Goal: Information Seeking & Learning: Learn about a topic

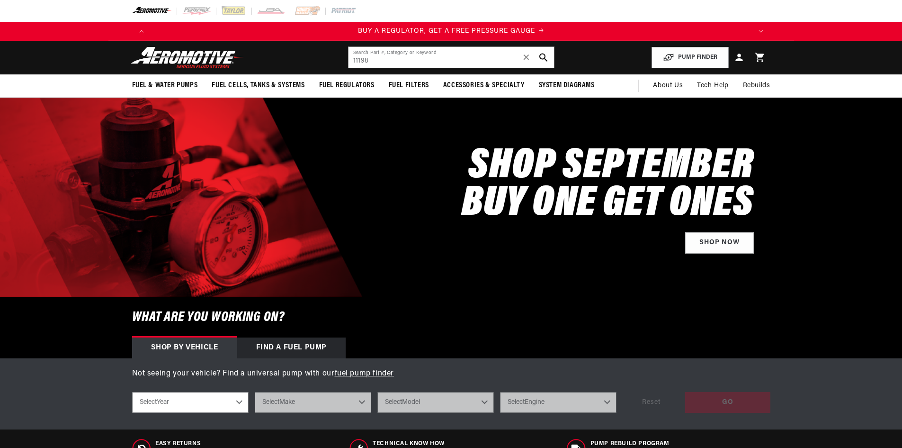
type input "11198"
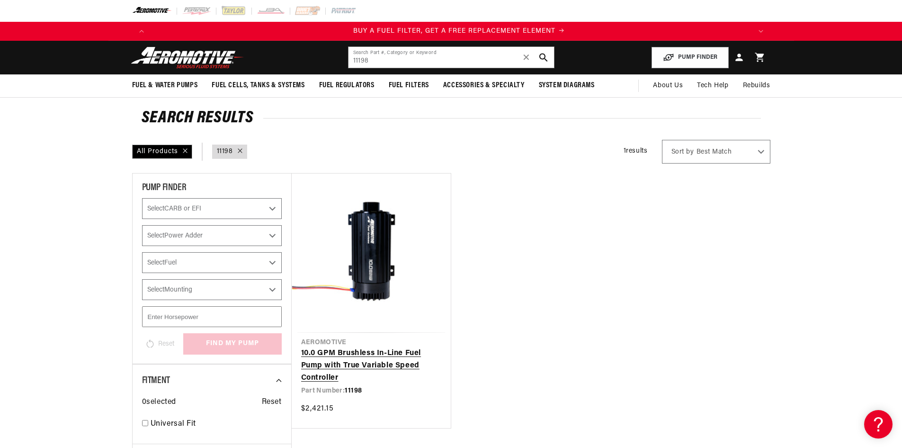
scroll to position [0, 601]
click at [361, 351] on link "10.0 GPM Brushless In-Line Fuel Pump with True Variable Speed Controller" at bounding box center [371, 365] width 140 height 36
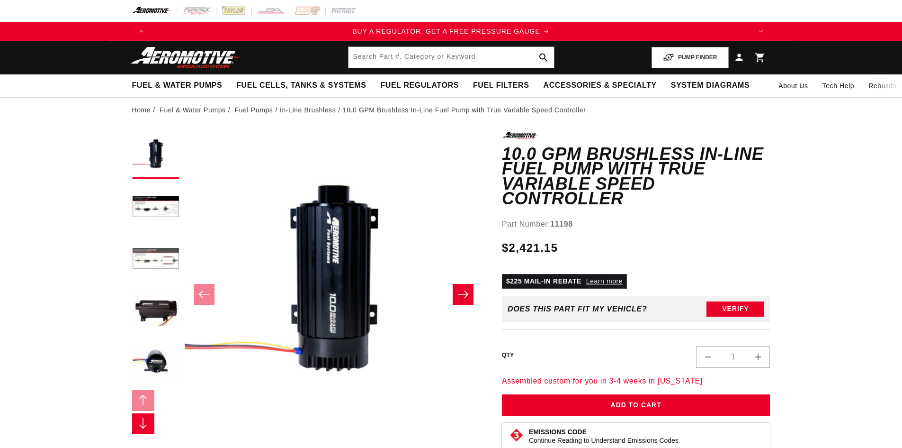
click at [154, 247] on button "Load image 3 in gallery view" at bounding box center [155, 259] width 47 height 47
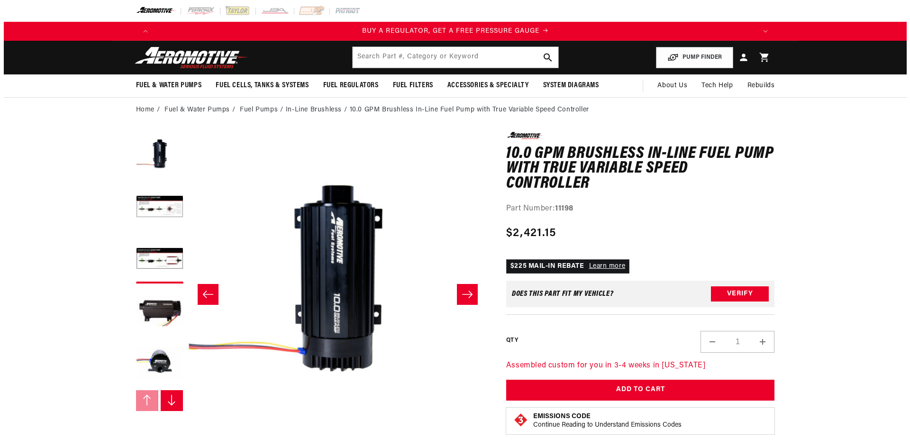
scroll to position [0, 598]
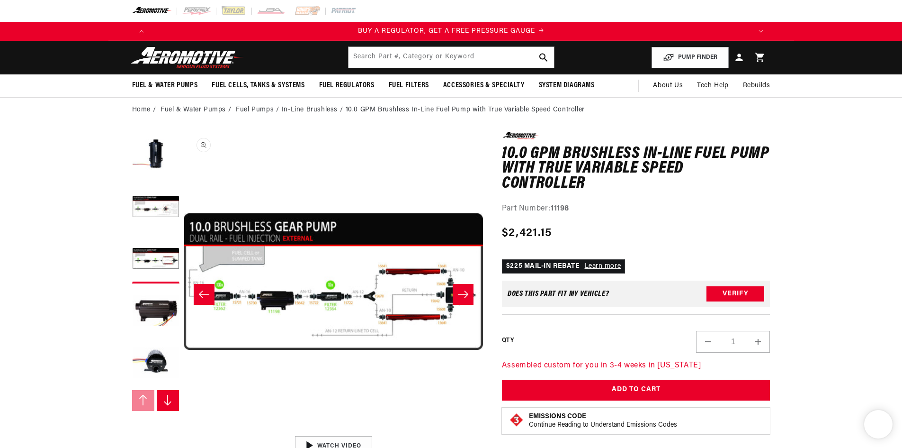
click at [184, 431] on button "Open media 3 in modal" at bounding box center [184, 431] width 0 height 0
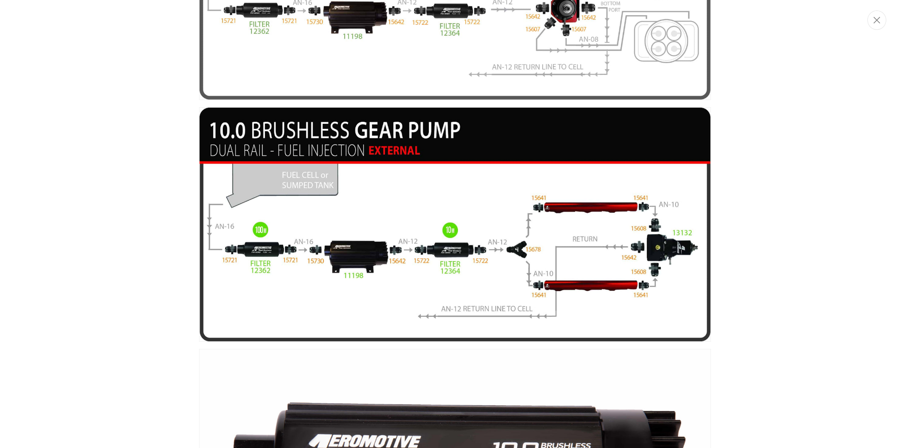
scroll to position [0, 601]
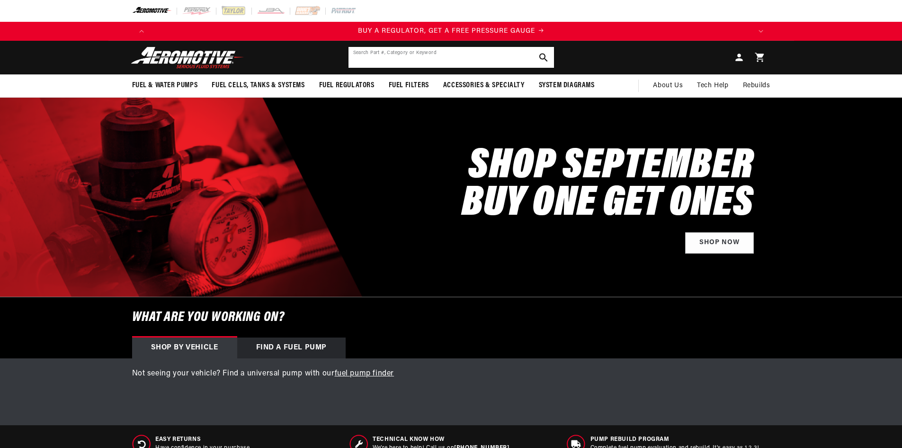
click at [409, 58] on input "Search Part #, Category or Keyword" at bounding box center [452, 57] width 206 height 21
type input "seal k"
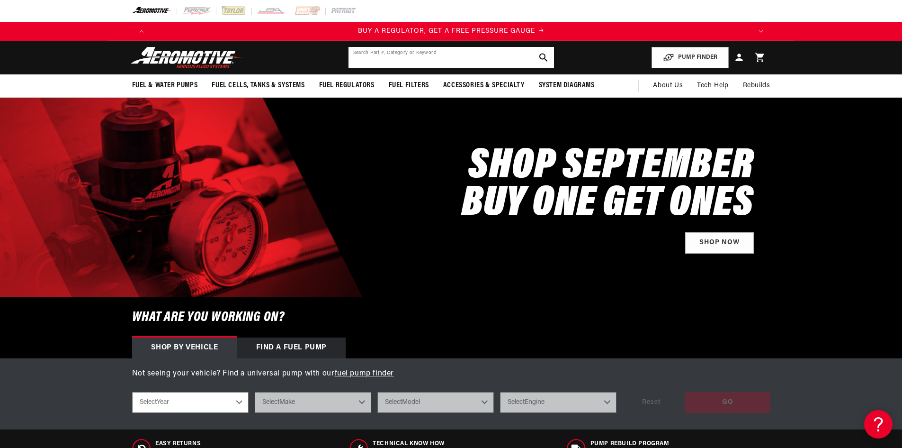
click at [388, 58] on input "text" at bounding box center [452, 57] width 206 height 21
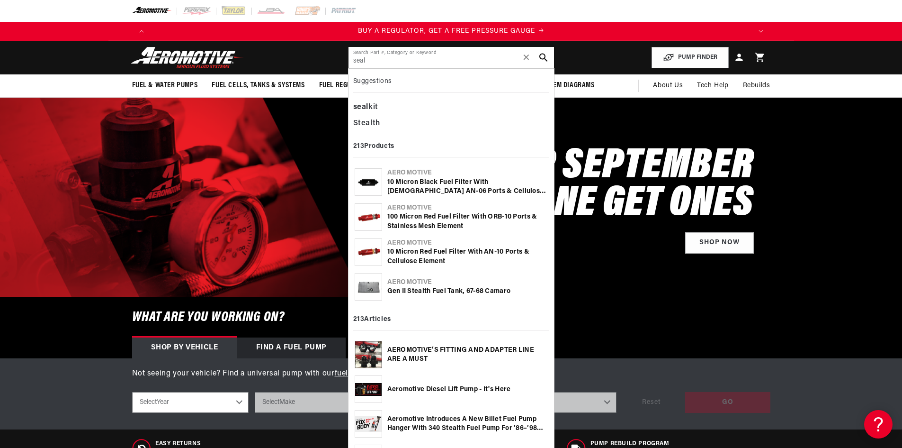
type input "seal"
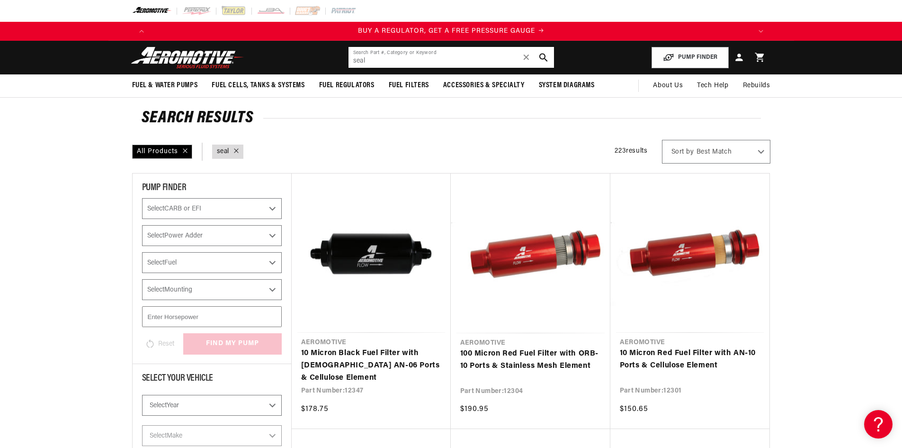
click at [397, 60] on input "seal" at bounding box center [452, 57] width 206 height 21
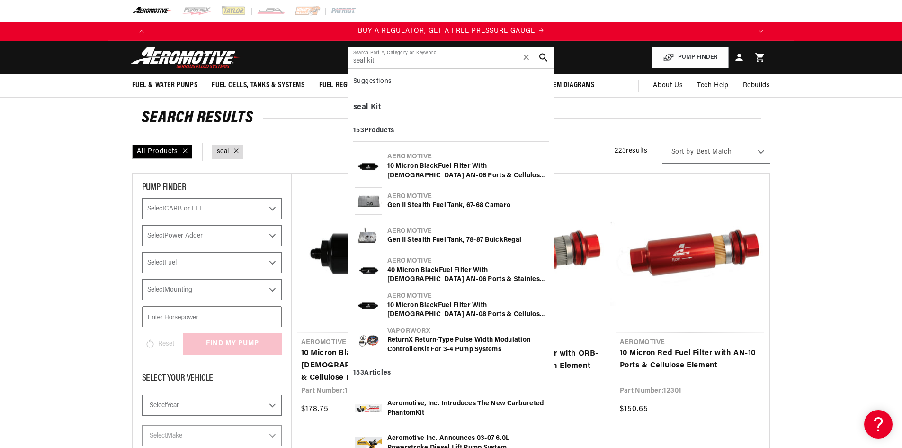
type input "seal kit"
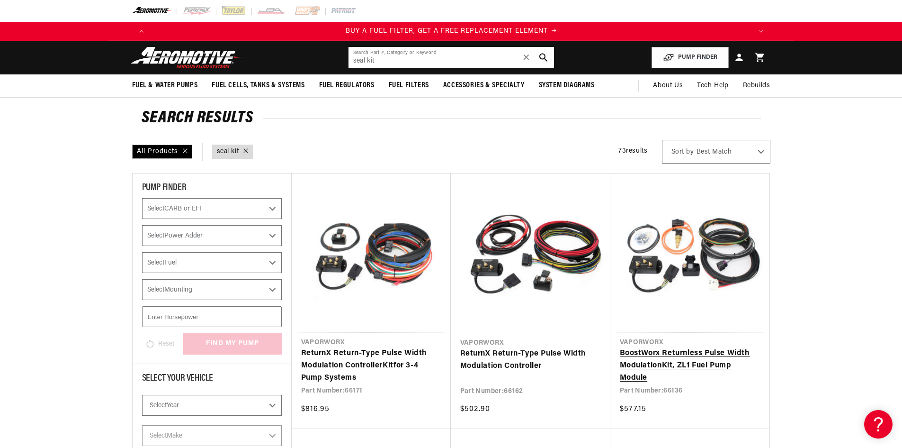
scroll to position [0, 601]
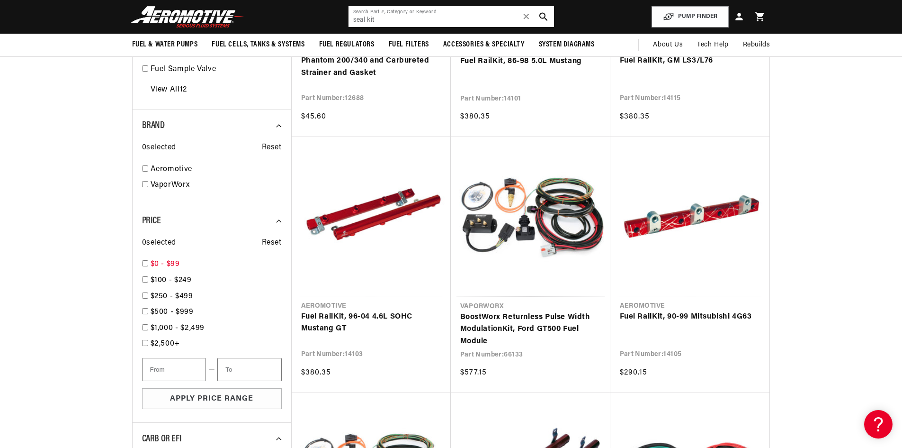
scroll to position [711, 0]
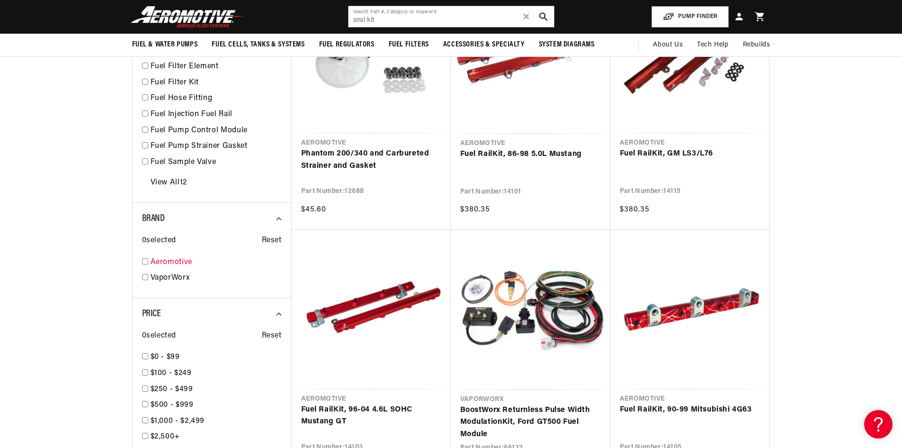
click at [154, 260] on link "Aeromotive" at bounding box center [216, 262] width 131 height 12
checkbox input "true"
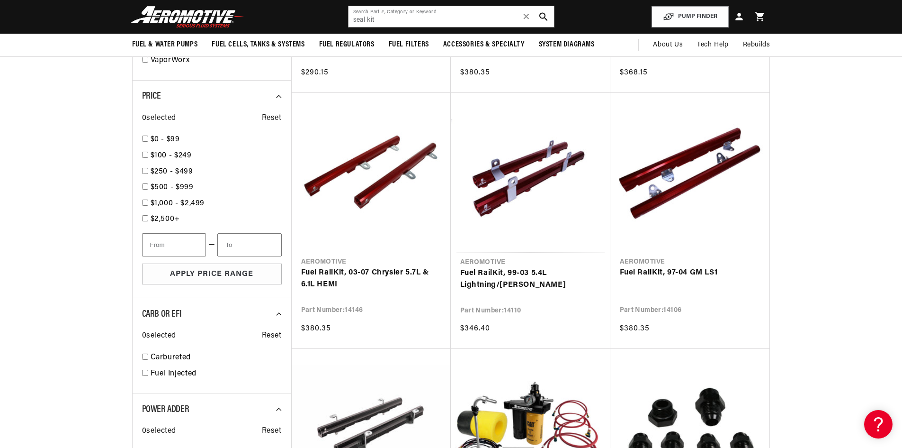
scroll to position [566, 0]
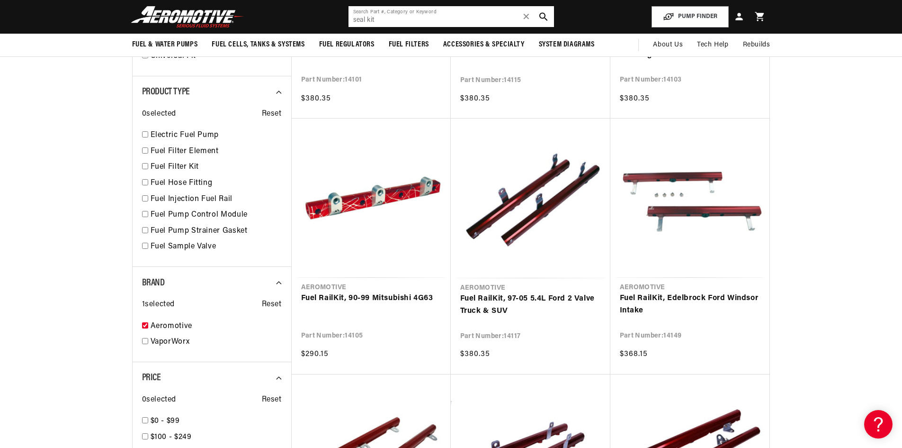
drag, startPoint x: 373, startPoint y: 21, endPoint x: 337, endPoint y: 21, distance: 35.5
click at [337, 22] on header "Fuel & Water Pumps Back In-Tank In-Line Fuel Pumps" at bounding box center [451, 17] width 686 height 34
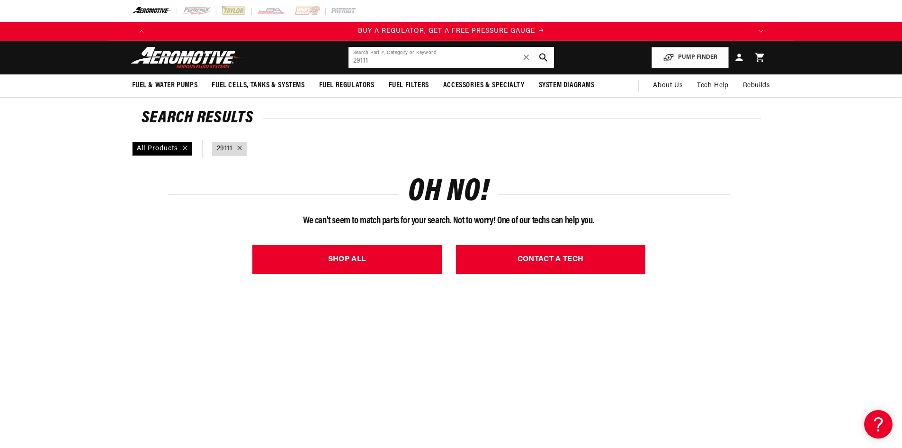
click at [354, 62] on input "29111" at bounding box center [452, 57] width 206 height 21
drag, startPoint x: 398, startPoint y: 62, endPoint x: 333, endPoint y: 64, distance: 65.4
click at [333, 63] on header "Fuel & Water Pumps Back In-Tank In-Line Fuel Pumps" at bounding box center [451, 58] width 686 height 34
paste input "164"
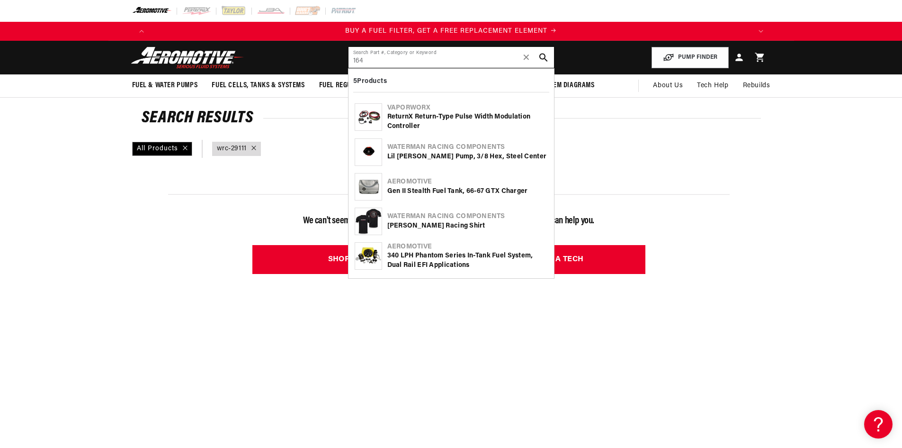
type input "164"
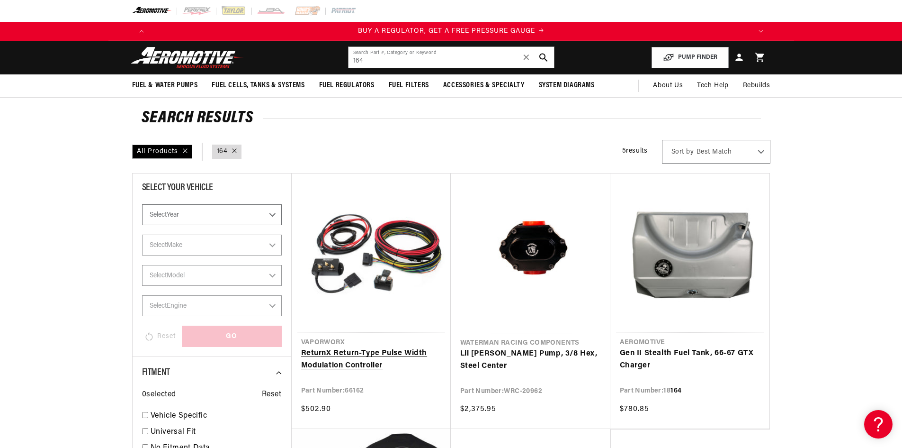
click at [353, 359] on link "ReturnX Return-Type Pulse Width Modulation Controller" at bounding box center [371, 359] width 140 height 24
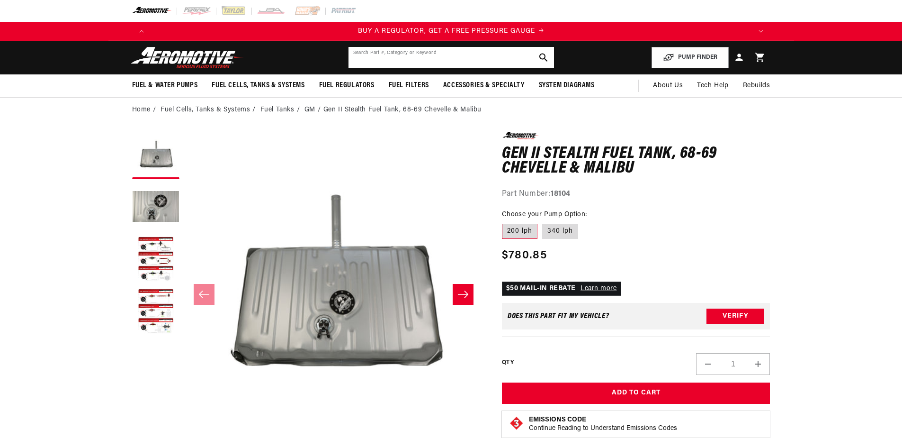
click at [394, 50] on input "text" at bounding box center [452, 57] width 206 height 21
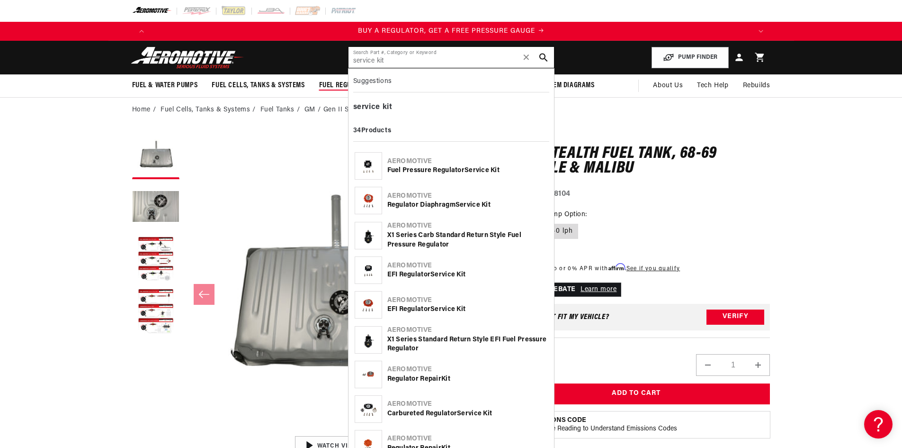
type input "service kit"
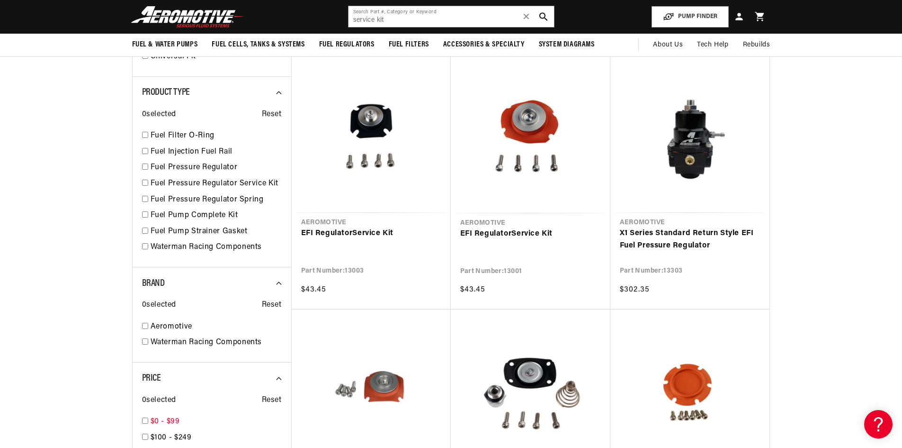
scroll to position [0, 601]
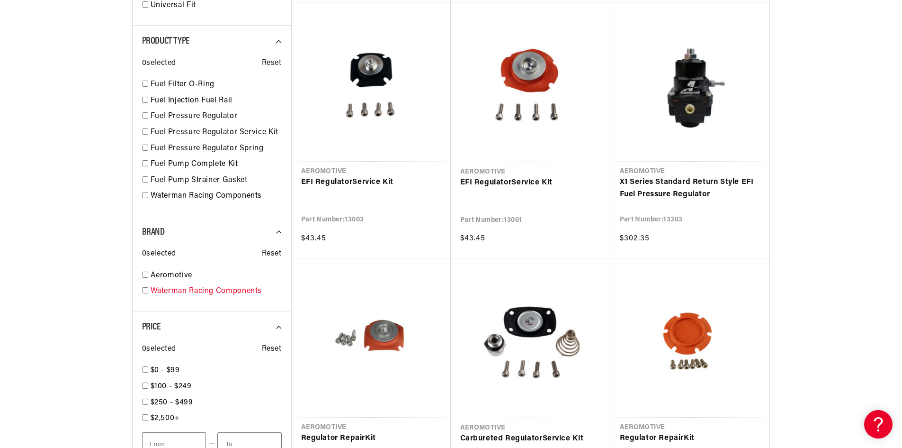
click at [206, 295] on link "Waterman Racing Components" at bounding box center [216, 291] width 131 height 12
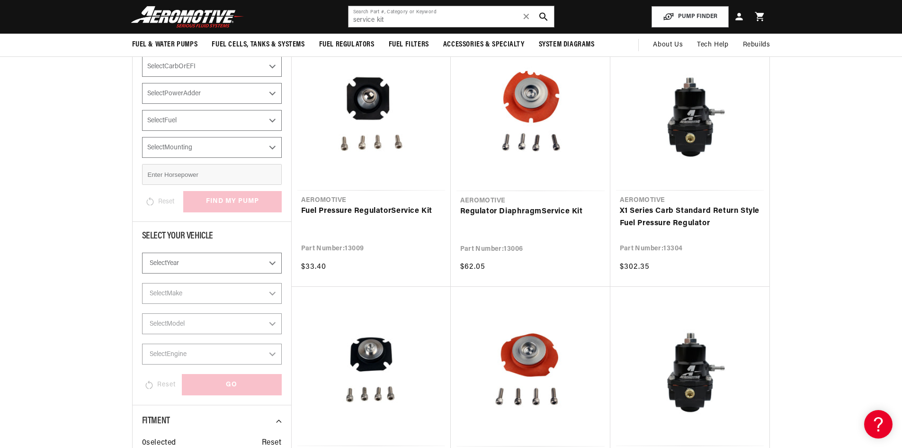
scroll to position [140, 0]
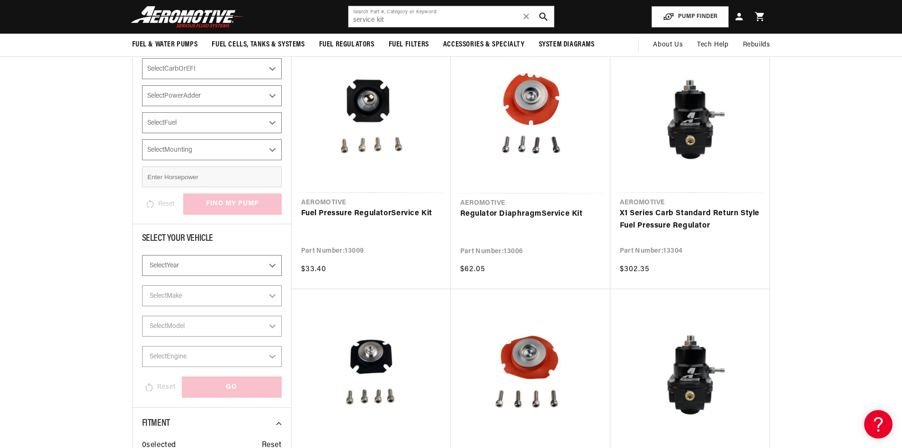
checkbox input "true"
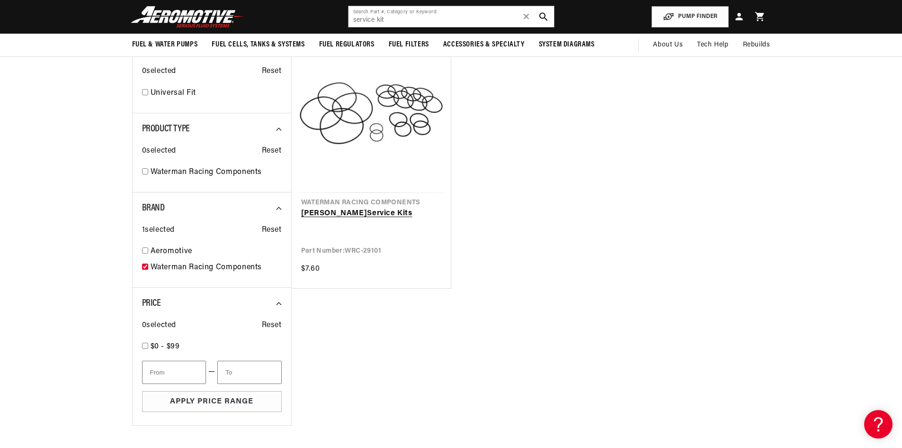
click at [359, 216] on link "Waterman Service Kit s" at bounding box center [371, 213] width 140 height 12
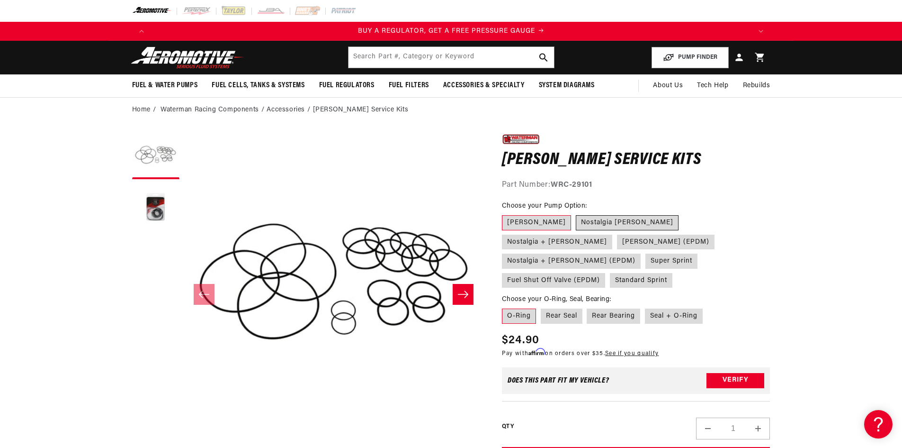
click at [576, 223] on label "Nostalgia [PERSON_NAME]" at bounding box center [627, 222] width 103 height 15
click at [576, 214] on input "Nostalgia [PERSON_NAME]" at bounding box center [576, 213] width 0 height 0
radio input "true"
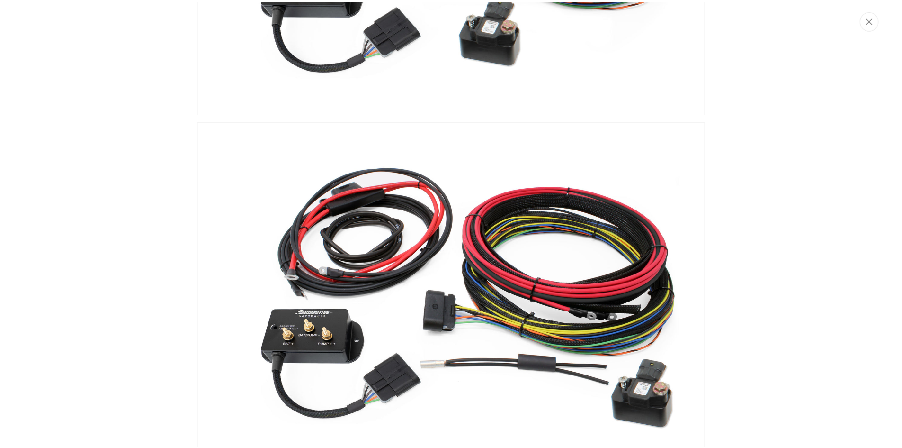
scroll to position [0, 1201]
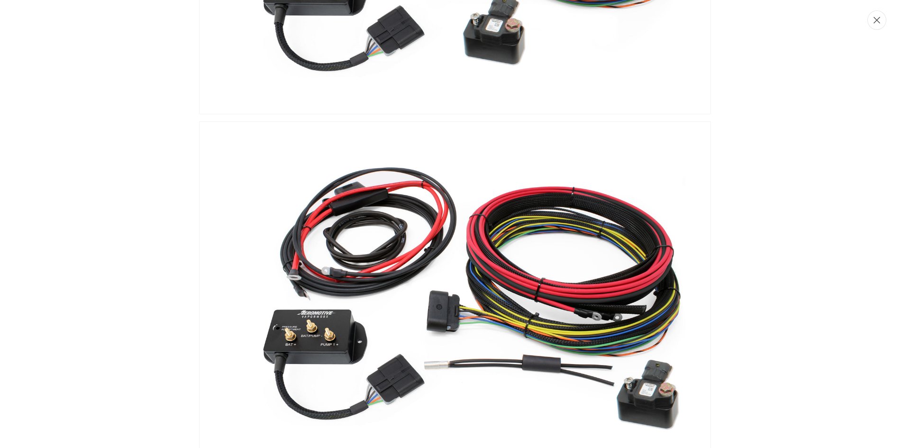
click at [878, 27] on button "Close" at bounding box center [876, 19] width 19 height 19
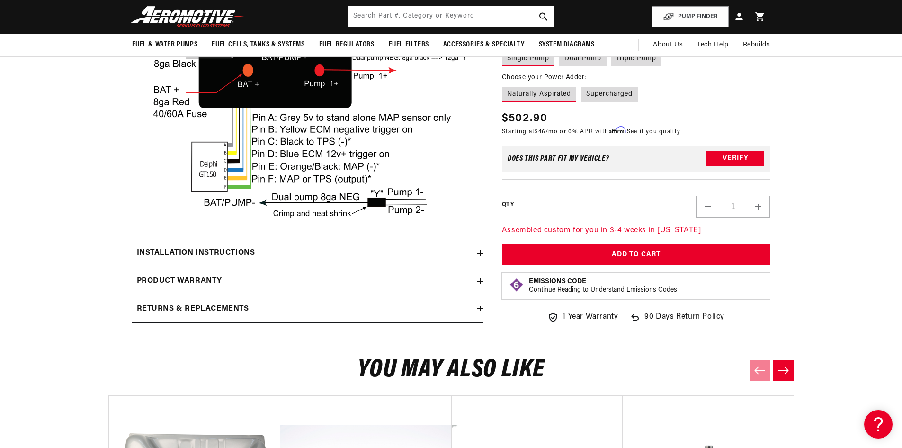
scroll to position [0, 1802]
click at [343, 259] on div "Installation Instructions" at bounding box center [304, 253] width 345 height 12
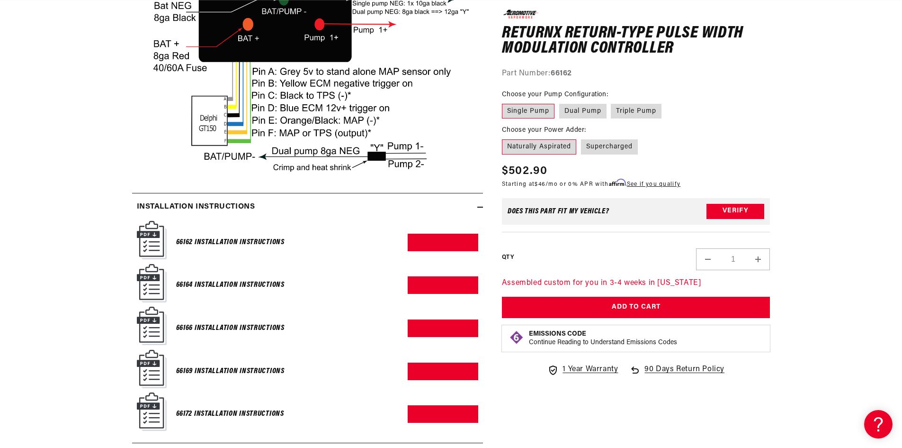
scroll to position [1800, 0]
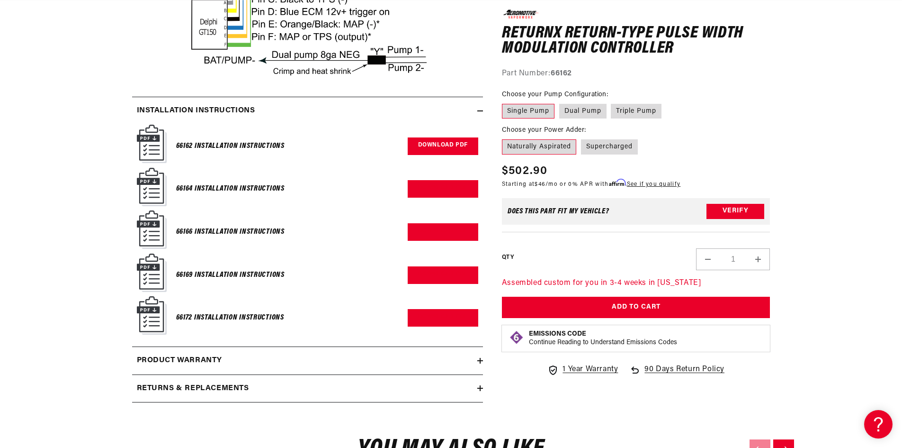
click at [440, 155] on link "Download PDF" at bounding box center [443, 146] width 71 height 18
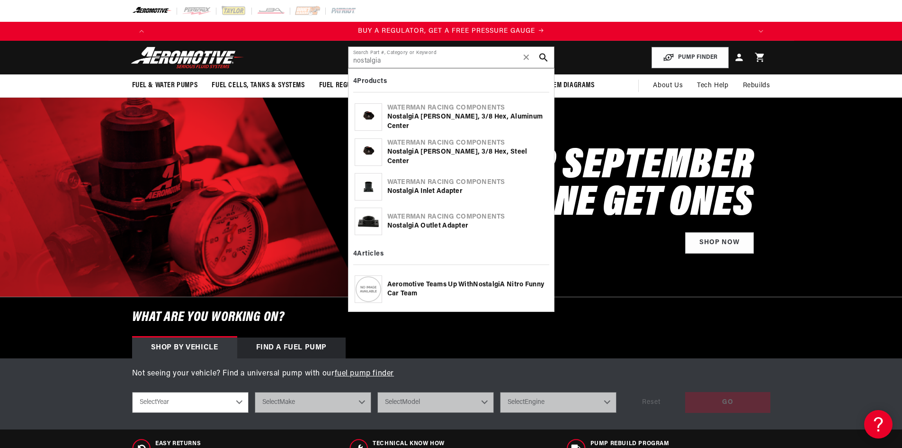
type input "nostalgia"
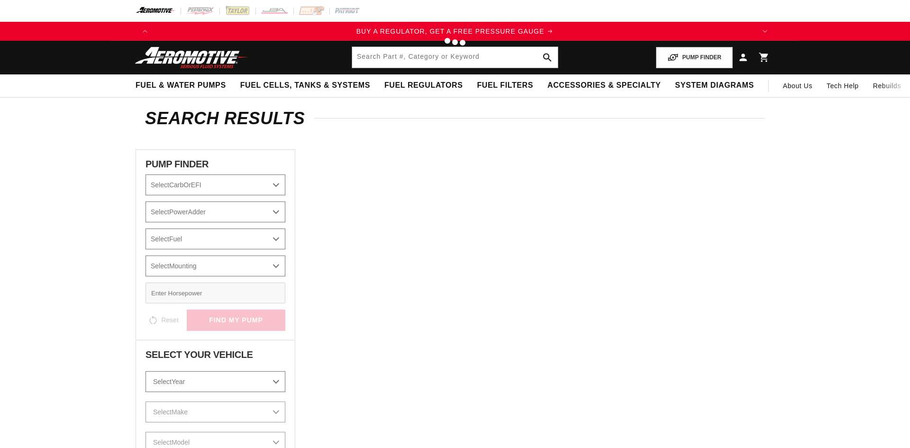
type input "nostalgia"
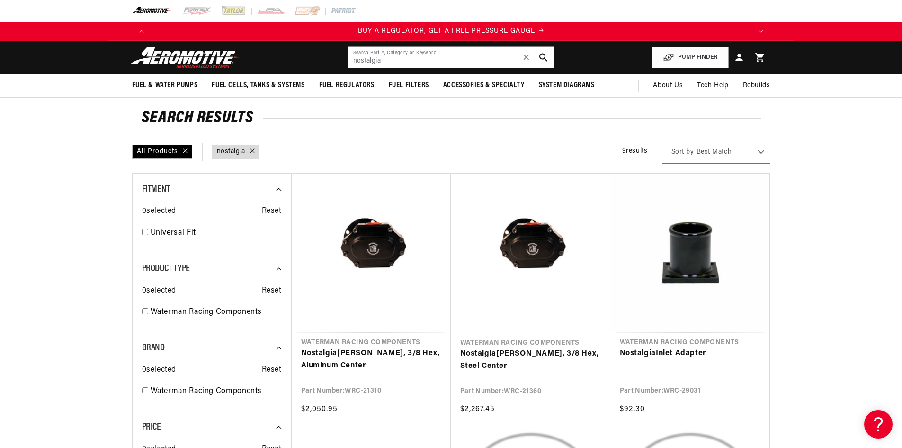
click at [395, 347] on link "Nostalgia Bertha Pump, 3/8 Hex, Aluminum Center" at bounding box center [371, 359] width 140 height 24
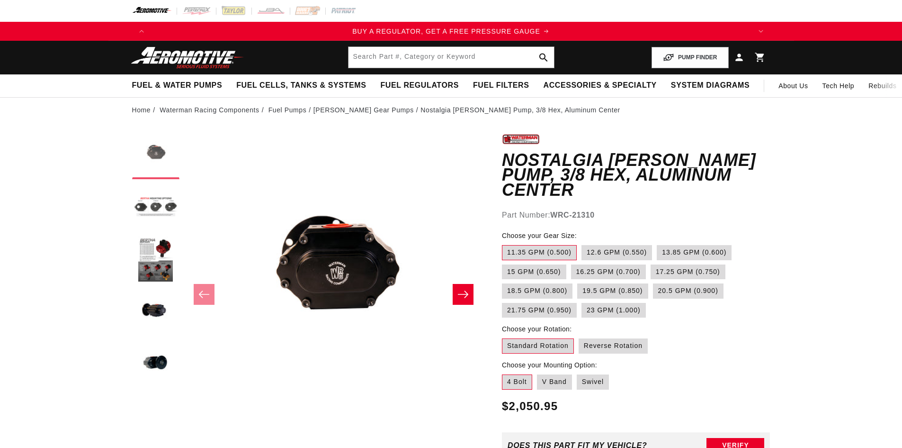
click at [151, 154] on button "Load image 1 in gallery view" at bounding box center [155, 155] width 47 height 47
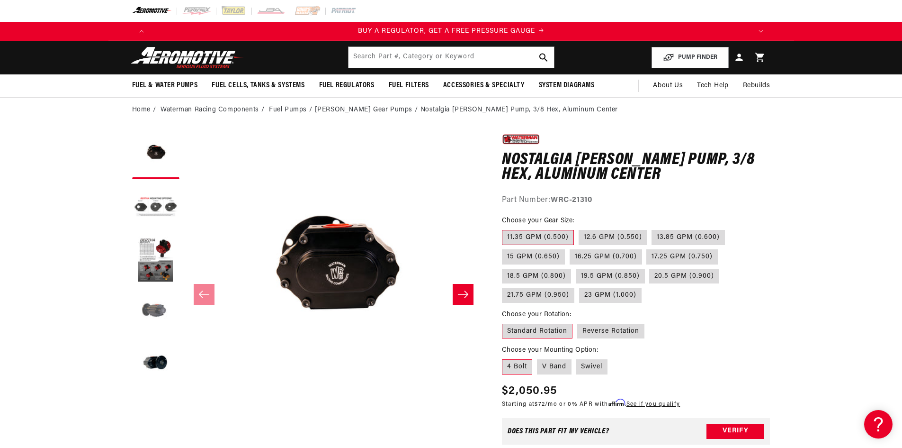
click at [157, 318] on button "Load image 4 in gallery view" at bounding box center [155, 311] width 47 height 47
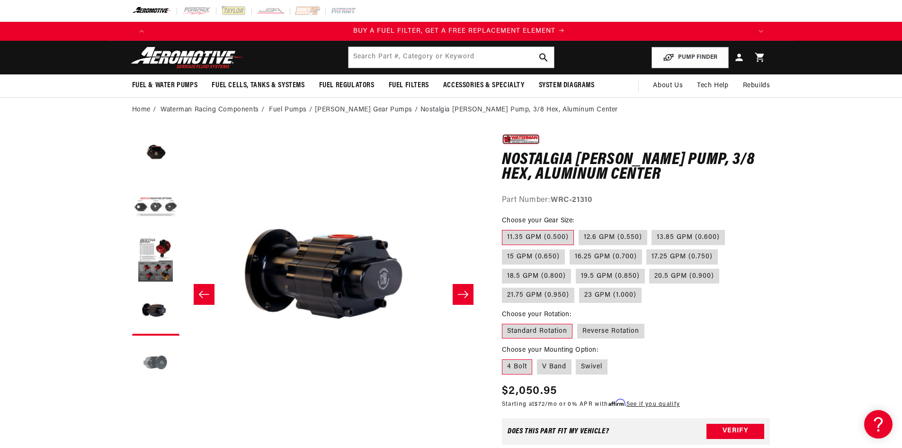
scroll to position [0, 601]
click at [161, 362] on button "Load image 5 in gallery view" at bounding box center [155, 363] width 47 height 47
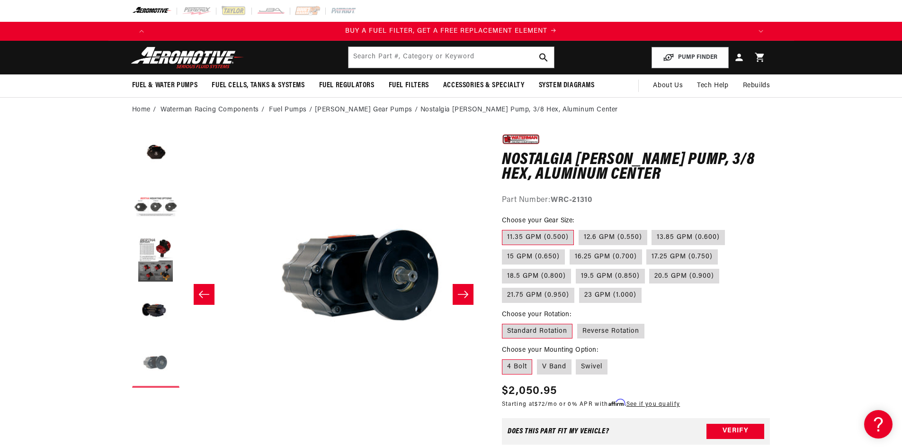
scroll to position [0, 1197]
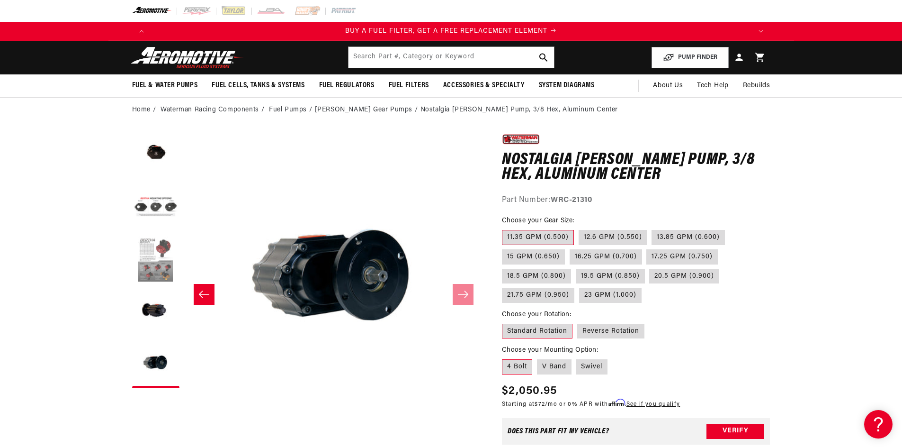
click at [164, 250] on button "Load image 3 in gallery view" at bounding box center [155, 259] width 47 height 47
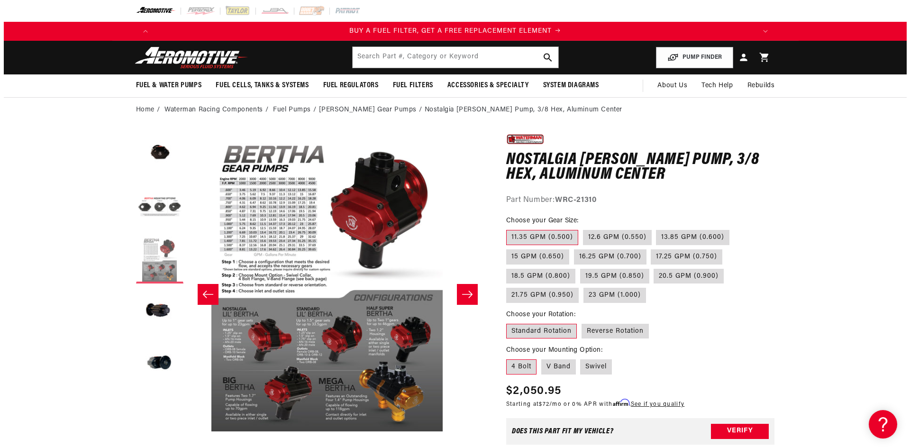
scroll to position [0, 598]
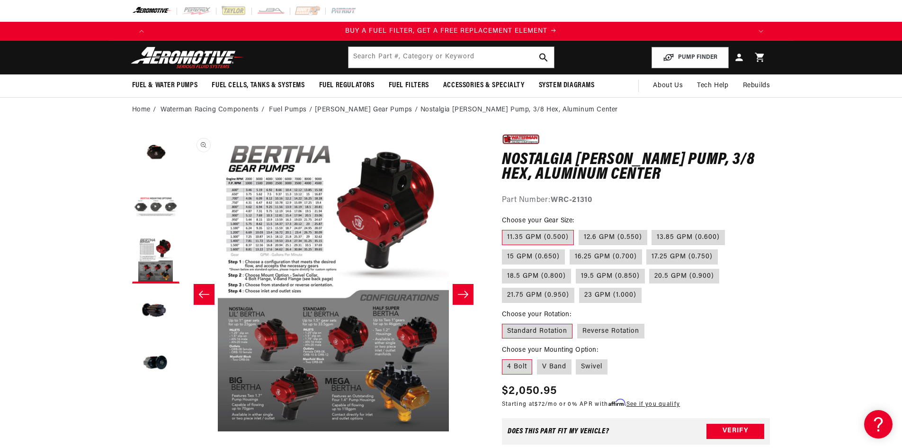
click at [184, 431] on button "Open media 3 in modal" at bounding box center [184, 431] width 0 height 0
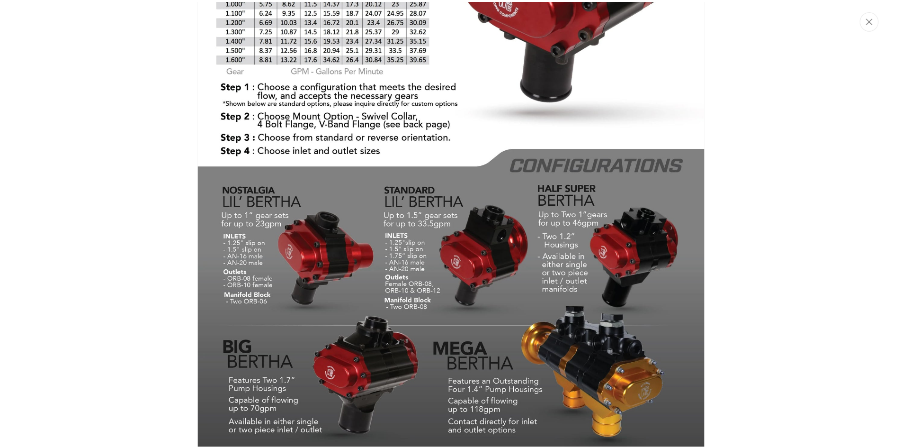
scroll to position [0, 1802]
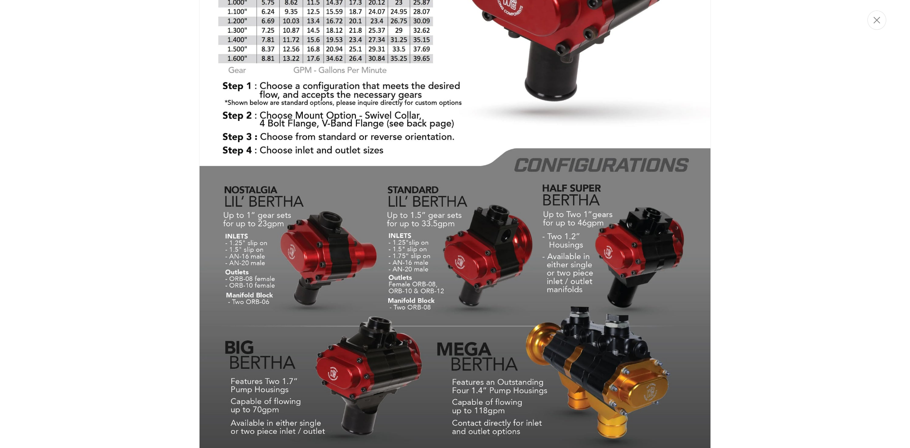
click at [326, 230] on img "Media gallery" at bounding box center [455, 130] width 512 height 662
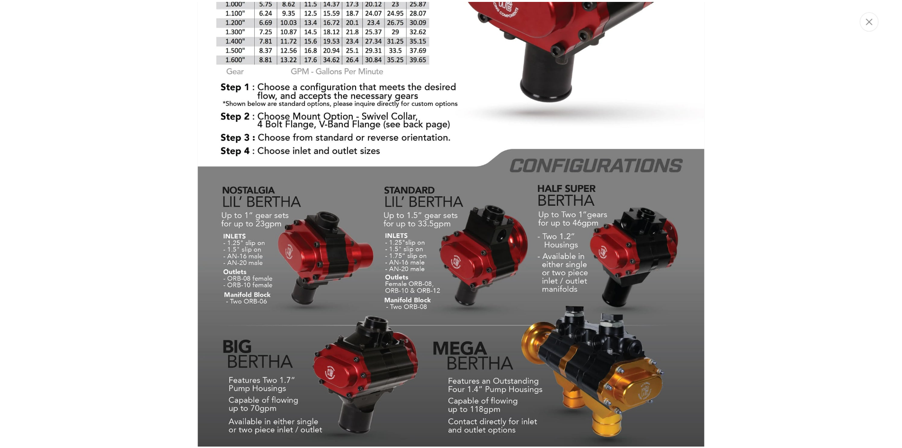
scroll to position [0, 598]
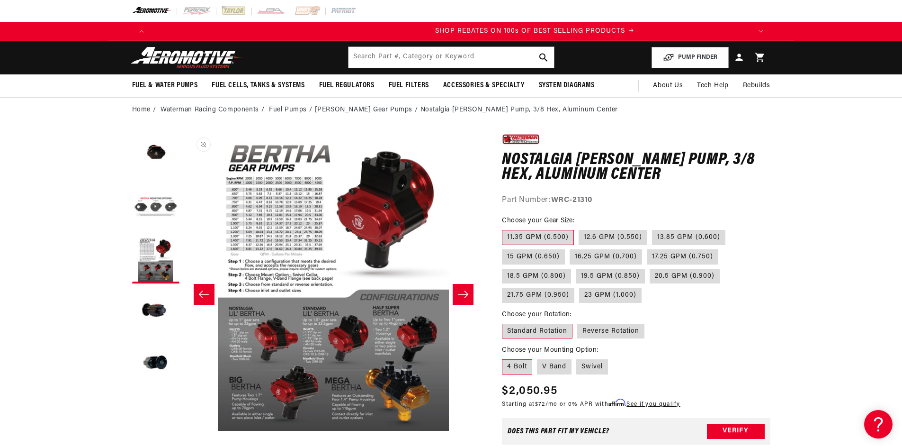
click at [184, 431] on button "Open media 3 in modal" at bounding box center [184, 431] width 0 height 0
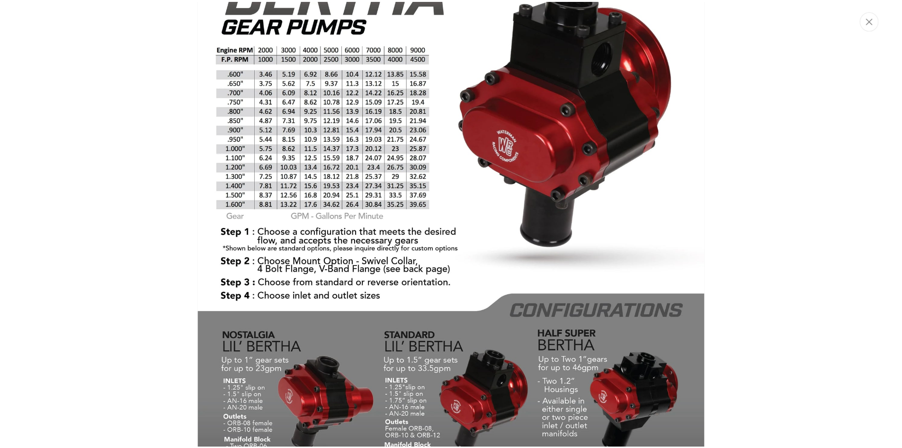
scroll to position [739, 0]
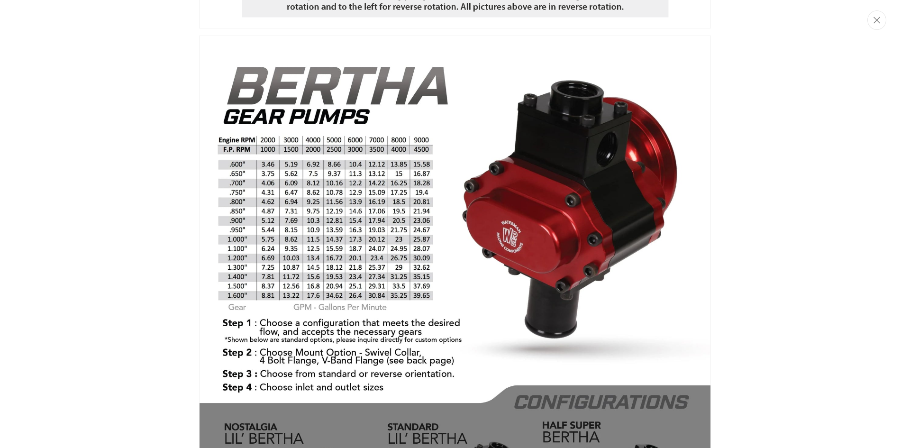
click at [882, 28] on div "Media gallery" at bounding box center [455, 224] width 910 height 448
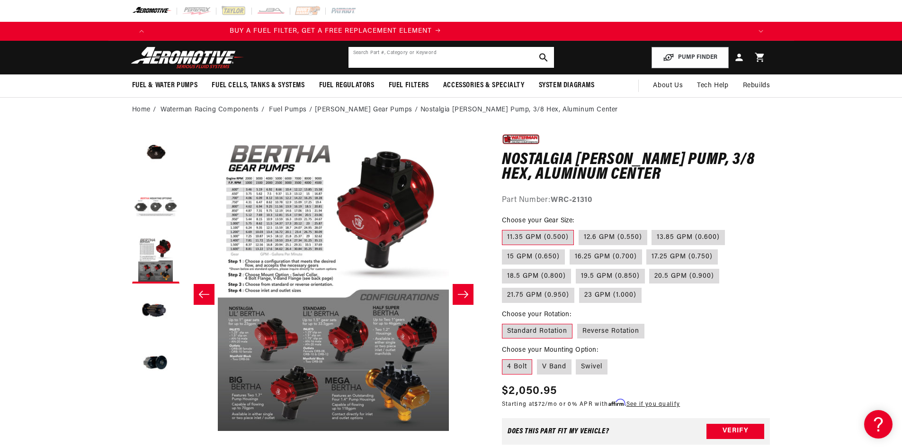
click at [377, 59] on input "text" at bounding box center [452, 57] width 206 height 21
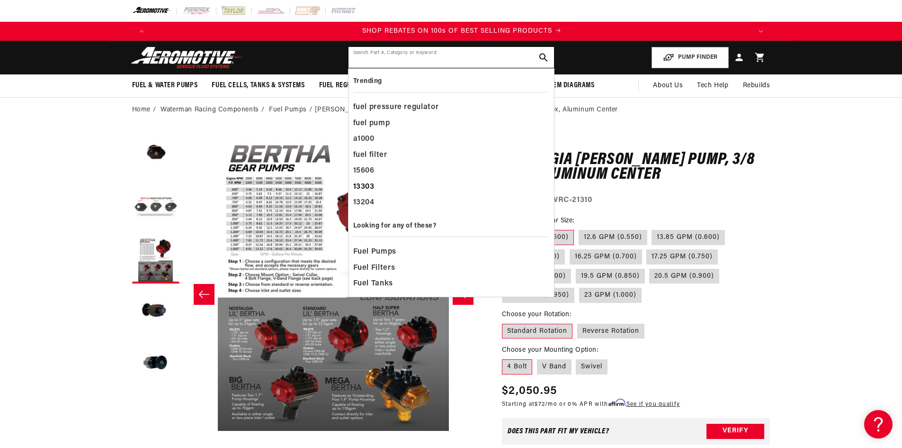
scroll to position [0, 1201]
click at [184, 431] on button "Open media 3 in modal" at bounding box center [184, 431] width 0 height 0
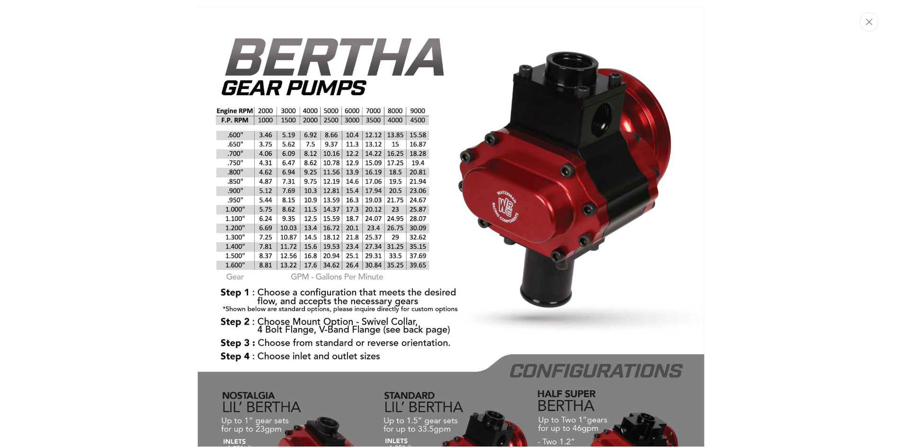
scroll to position [644, 0]
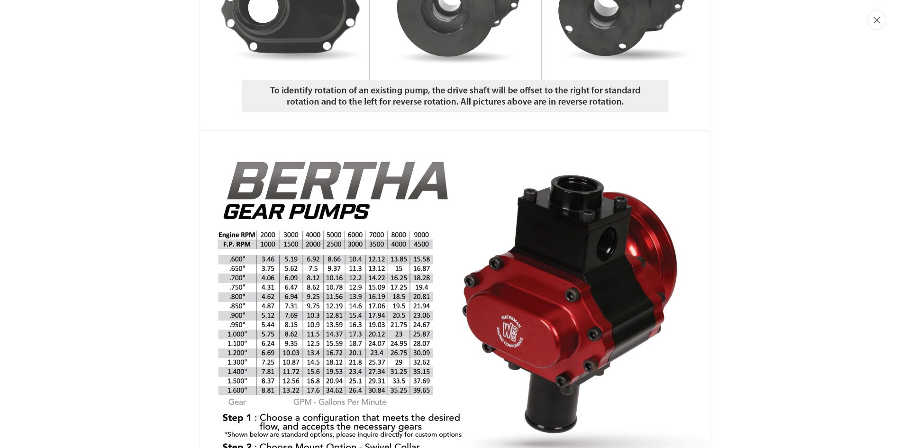
click at [879, 22] on icon "Close" at bounding box center [876, 20] width 7 height 7
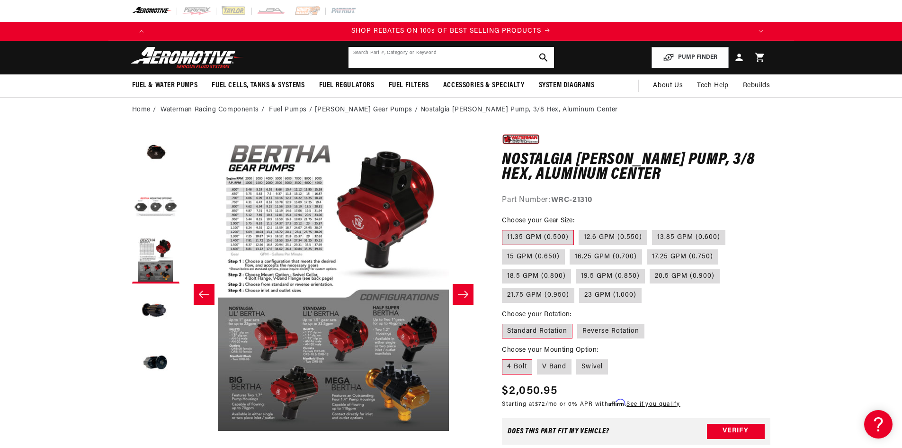
drag, startPoint x: 472, startPoint y: 59, endPoint x: 466, endPoint y: 57, distance: 6.6
click at [472, 59] on input "text" at bounding box center [452, 57] width 206 height 21
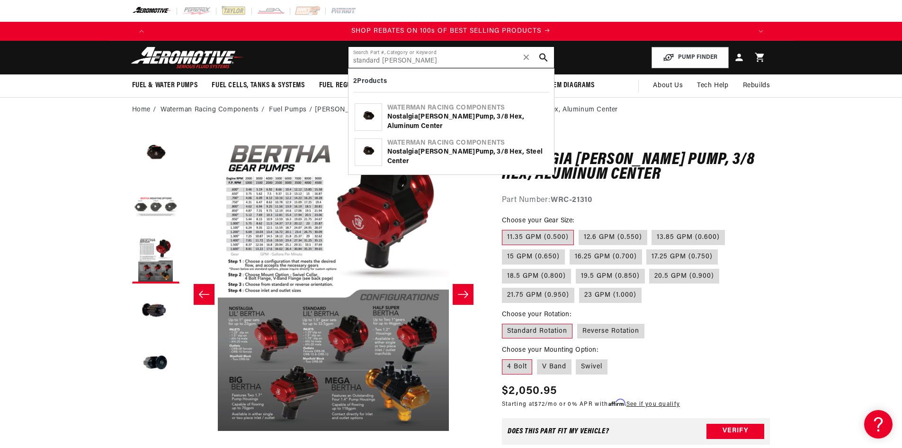
type input "standard bertha"
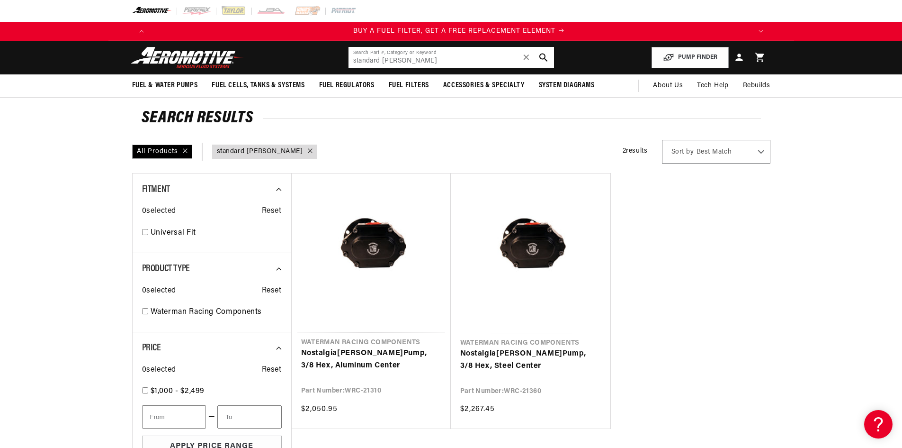
click at [370, 56] on input "standard [PERSON_NAME]" at bounding box center [452, 57] width 206 height 21
type input "[PERSON_NAME]"
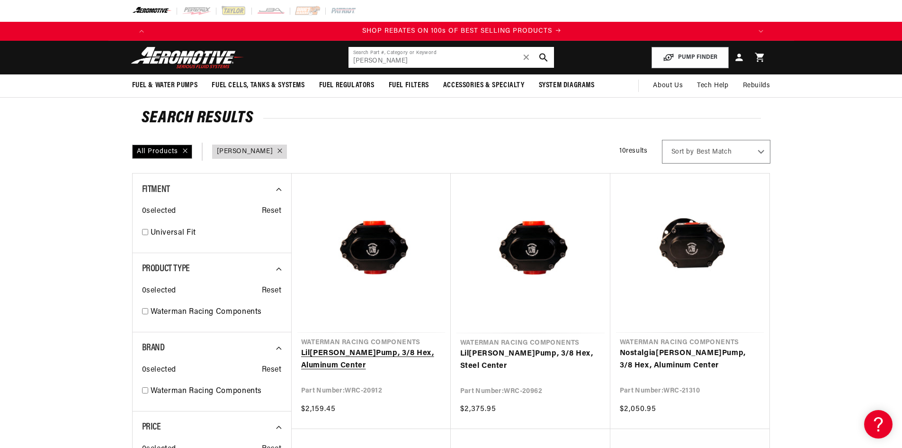
scroll to position [0, 1201]
click at [361, 354] on link "Lil Bertha Pump, 3/8 Hex, Aluminum Center" at bounding box center [371, 359] width 140 height 24
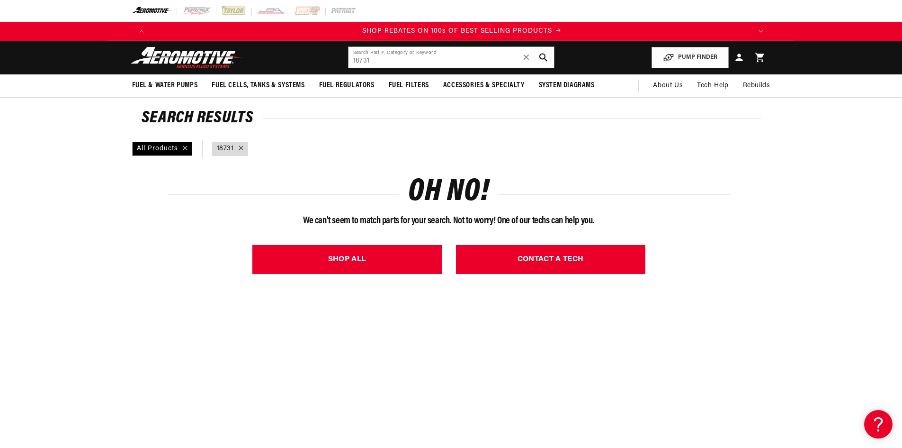
scroll to position [0, 1201]
drag, startPoint x: 375, startPoint y: 61, endPoint x: 302, endPoint y: 63, distance: 72.5
click at [302, 63] on header "Fuel & Water Pumps Back In-Tank In-Line Fuel Pumps" at bounding box center [451, 58] width 686 height 34
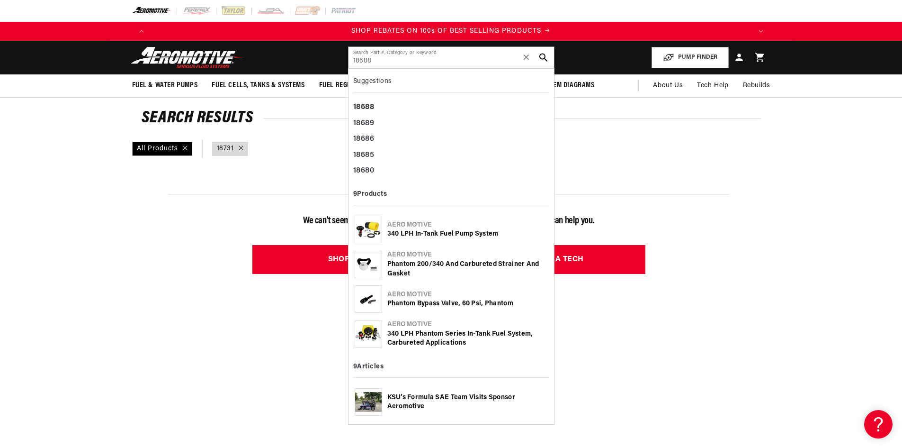
type input "18688"
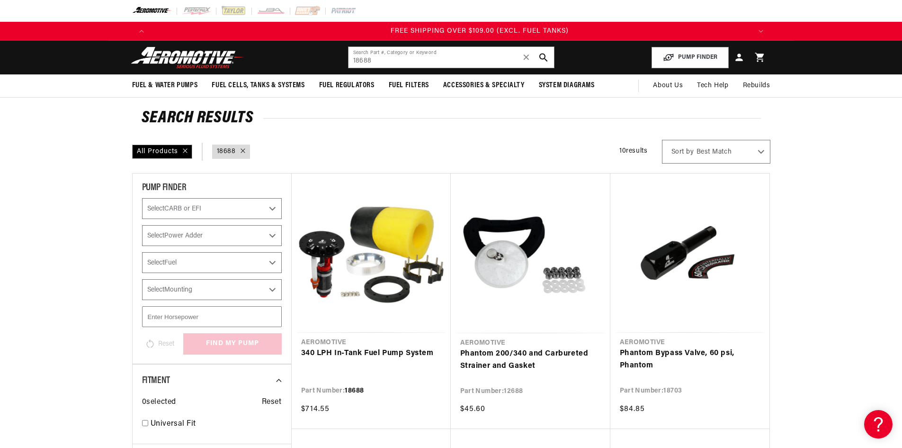
scroll to position [0, 1802]
click at [392, 351] on link "340 LPH In-Tank Fuel Pump System" at bounding box center [371, 353] width 140 height 12
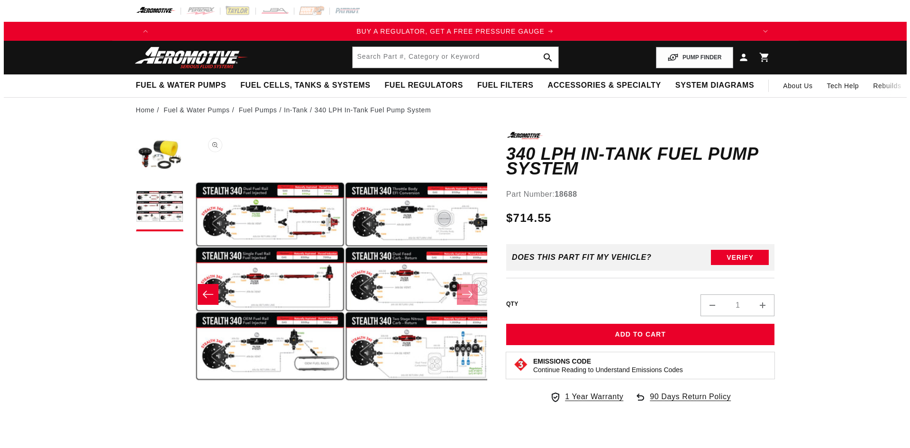
scroll to position [0, 299]
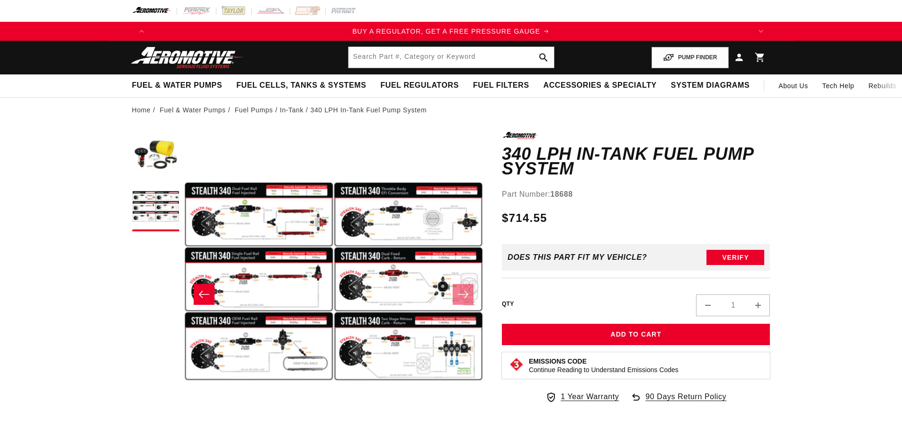
click at [184, 431] on button "Open media 2 in modal" at bounding box center [184, 431] width 0 height 0
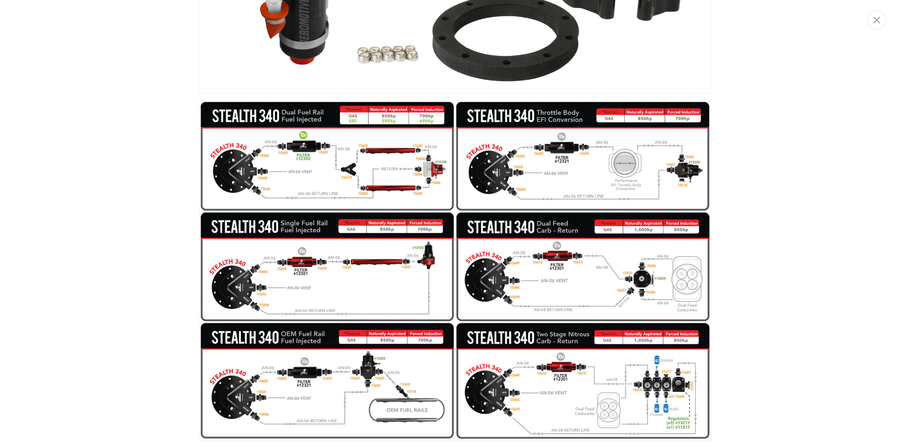
scroll to position [0, 1201]
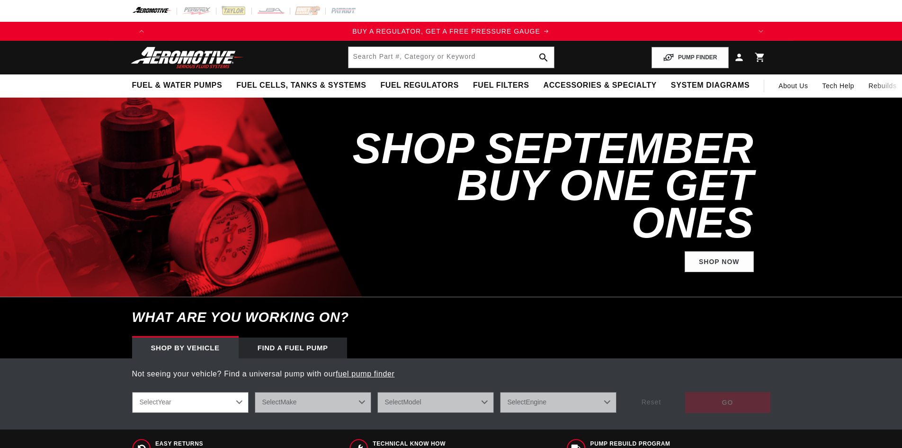
click at [460, 59] on input "text" at bounding box center [452, 57] width 206 height 21
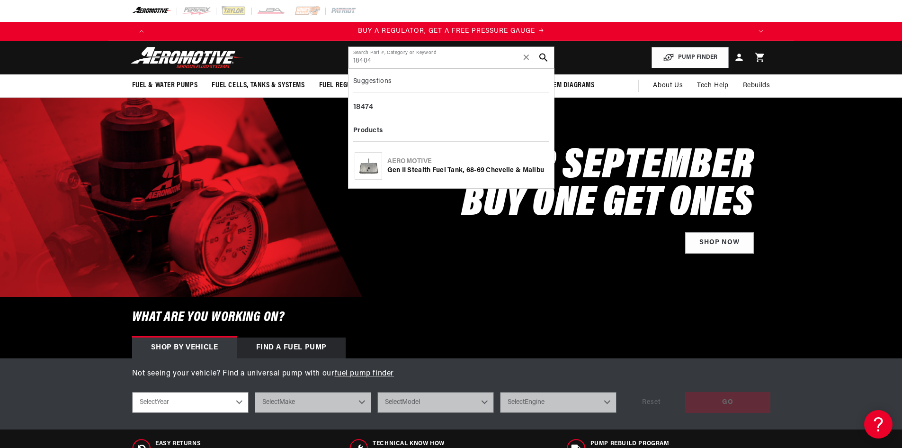
type input "18404"
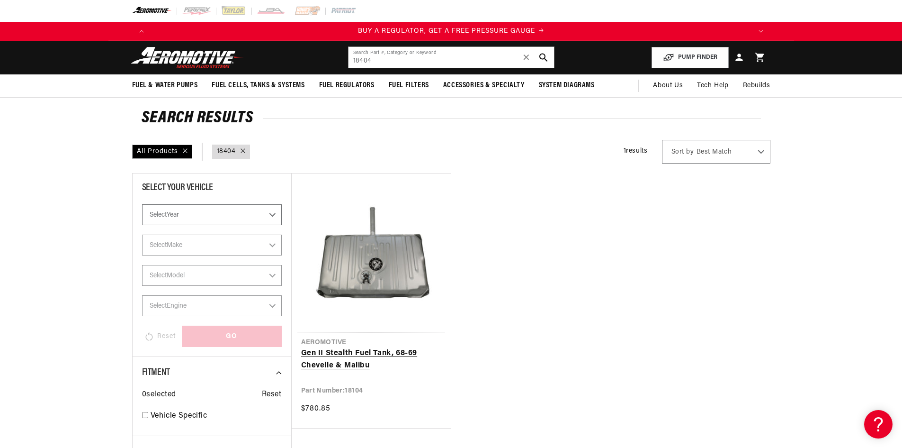
click at [378, 347] on link "Gen II Stealth Fuel Tank, 68-69 Chevelle & Malibu" at bounding box center [371, 359] width 140 height 24
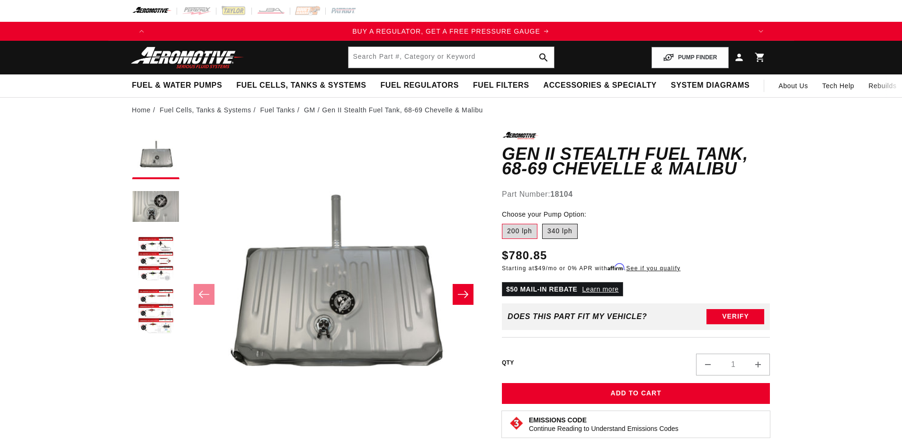
click at [565, 235] on label "340 lph" at bounding box center [560, 231] width 36 height 15
click at [543, 222] on input "340 lph" at bounding box center [542, 222] width 0 height 0
radio input "true"
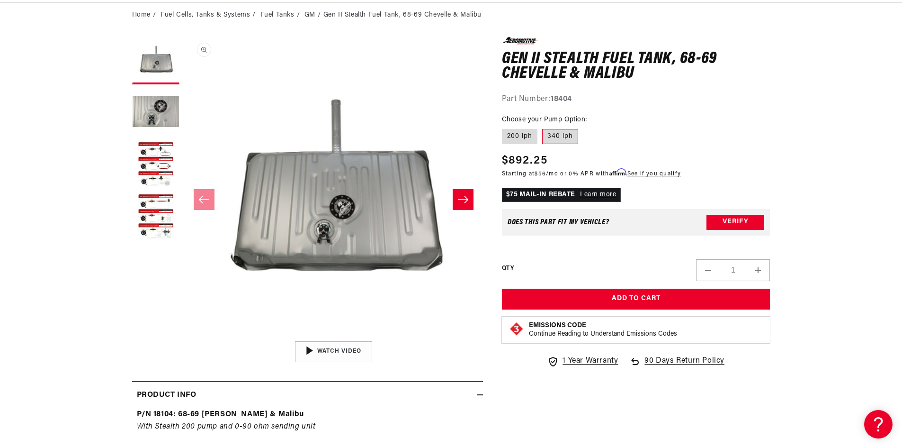
scroll to position [0, 601]
click at [184, 336] on button "Open media 1 in modal" at bounding box center [184, 336] width 0 height 0
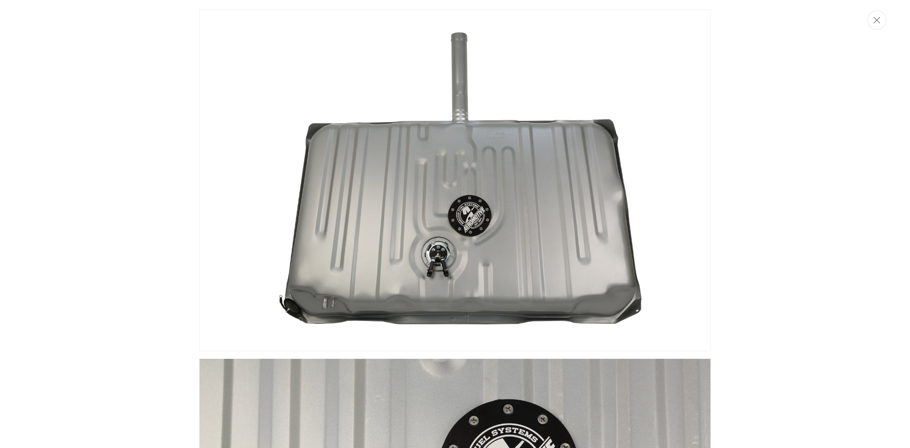
click at [457, 272] on img "Media gallery" at bounding box center [455, 180] width 512 height 342
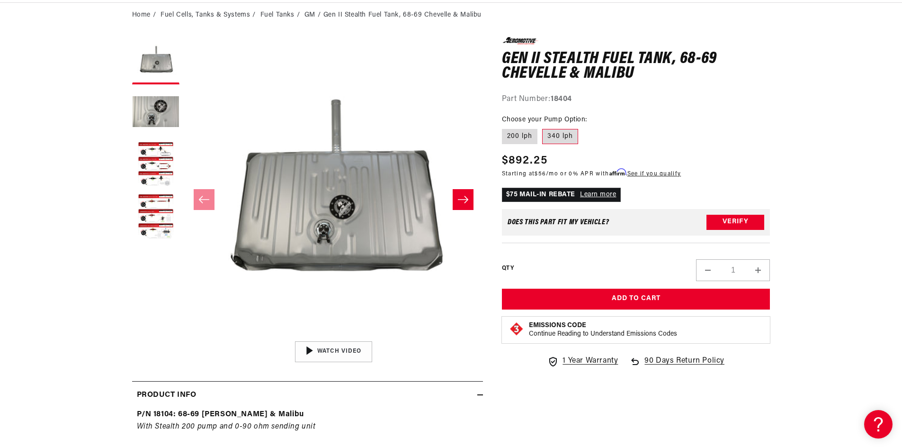
scroll to position [0, 0]
